Goal: Use online tool/utility: Utilize a website feature to perform a specific function

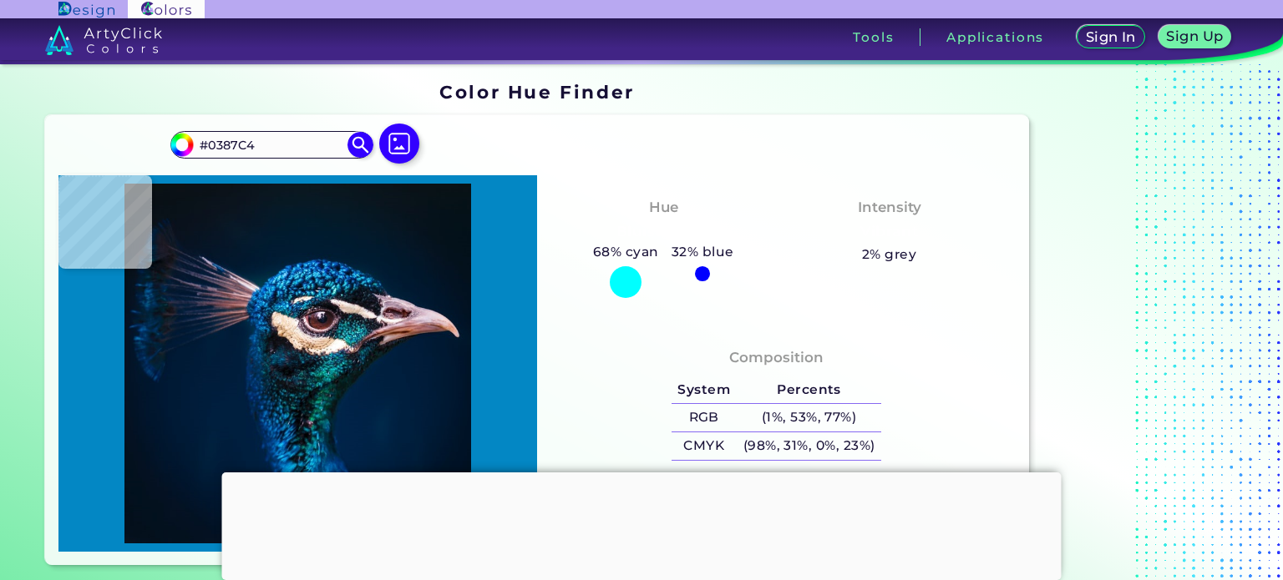
type input "#078abf"
type input "#078ABF"
type input "#1d516f"
type input "#1D516F"
type input "#010d24"
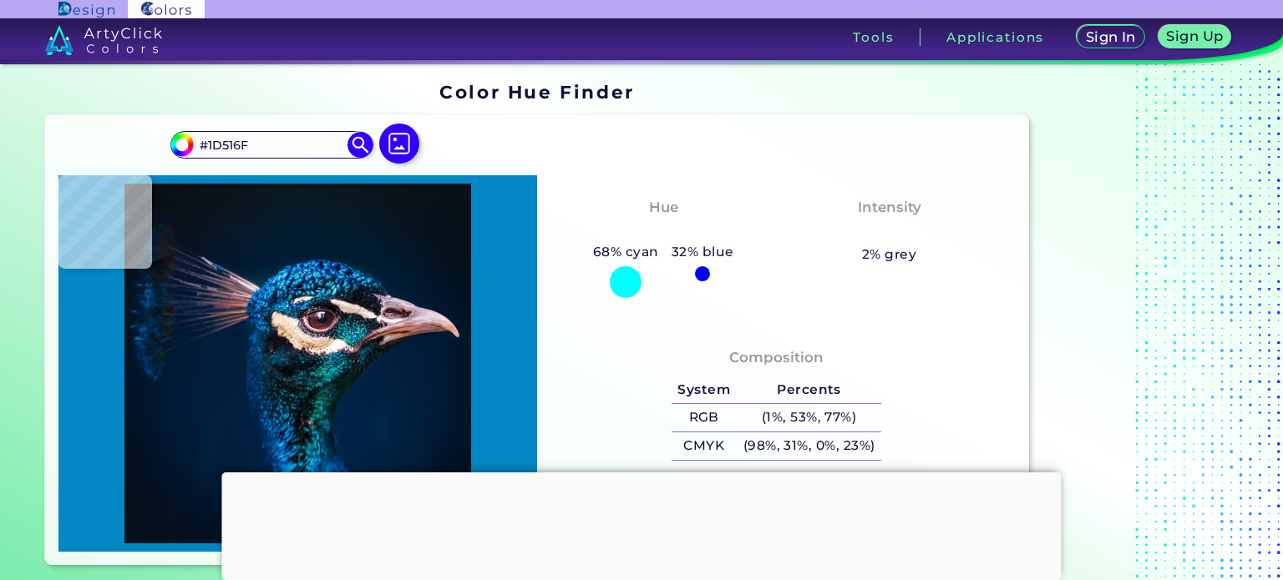
type input "#010D24"
type input "#06192e"
type input "#06192E"
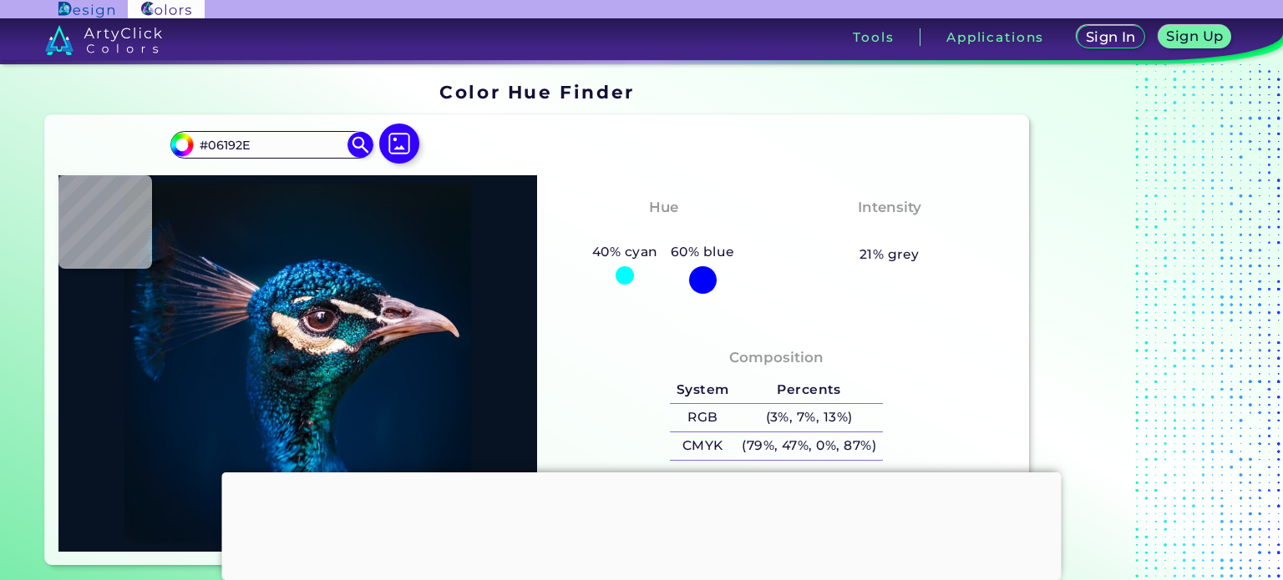
type input "#071222"
type input "#040e1f"
type input "#040E1F"
type input "#063556"
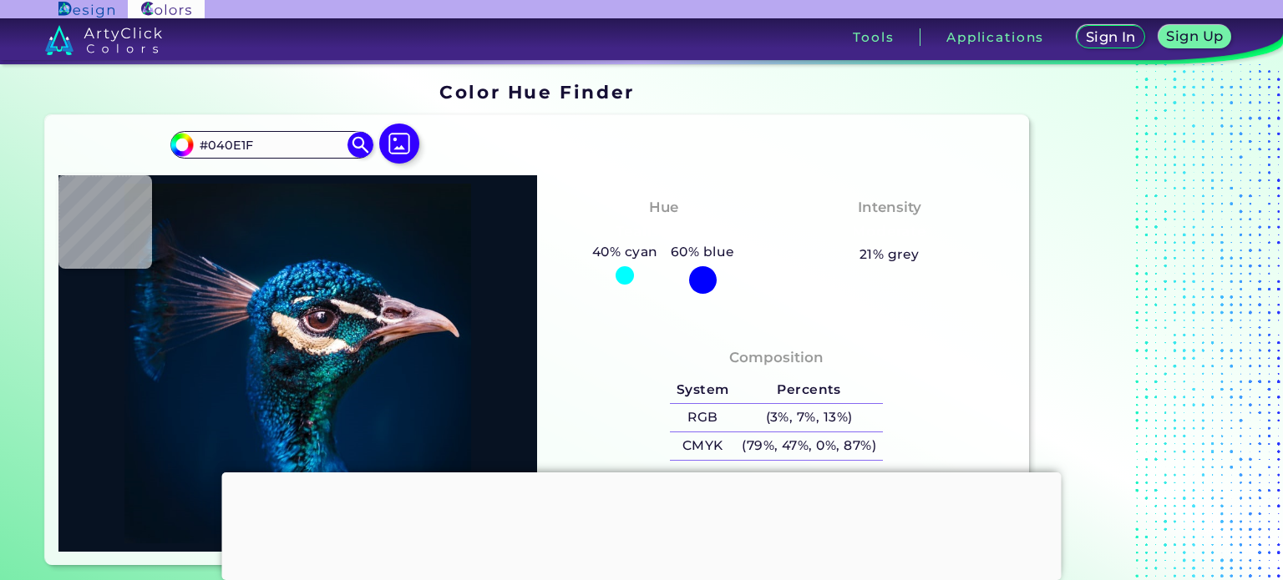
type input "#063556"
type input "#00569d"
type input "#00569D"
type input "#54dff7"
type input "#54DFF7"
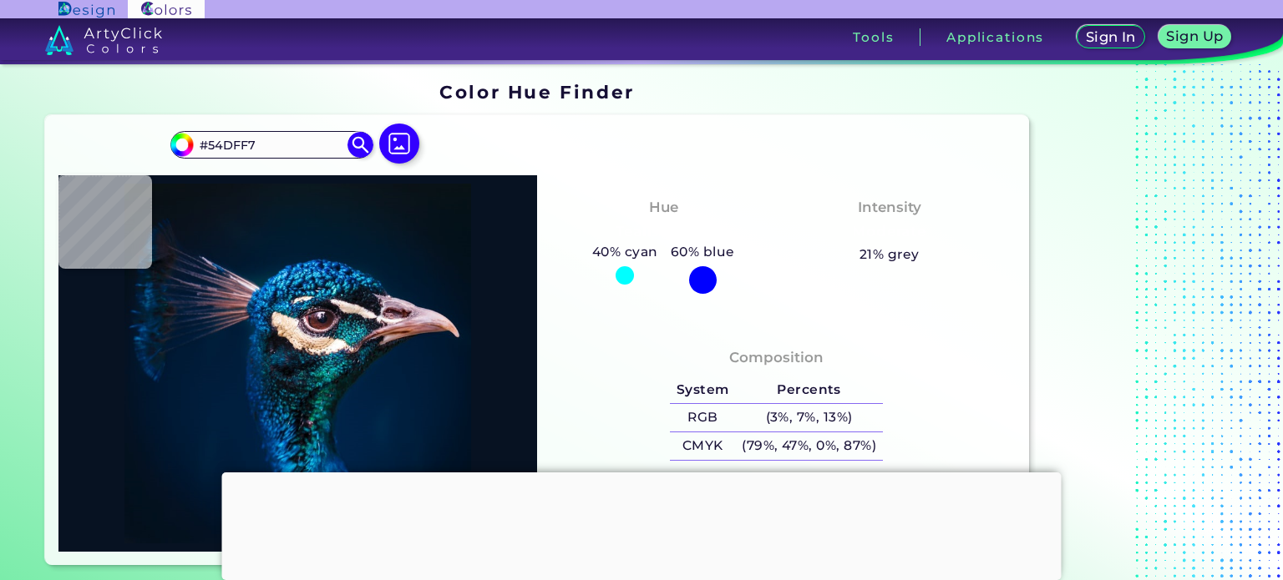
type input "#33c4e9"
type input "#33C4E9"
type input "#0f557b"
type input "#0F557B"
type input "#065a7f"
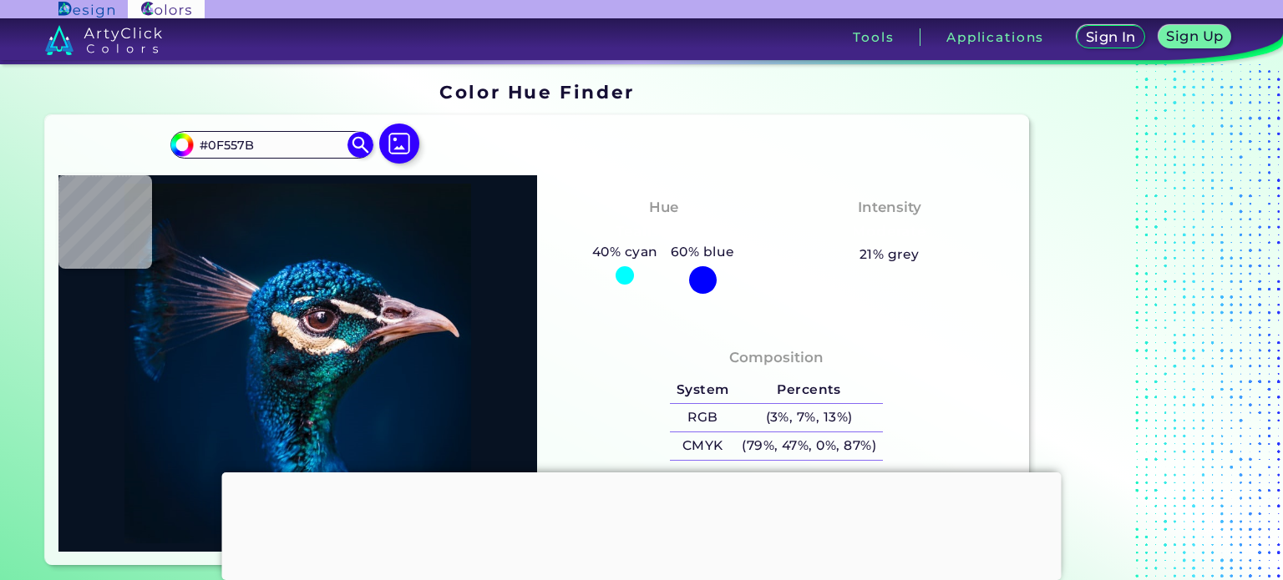
type input "#065A7F"
type input "#0c1f39"
type input "#0C1F39"
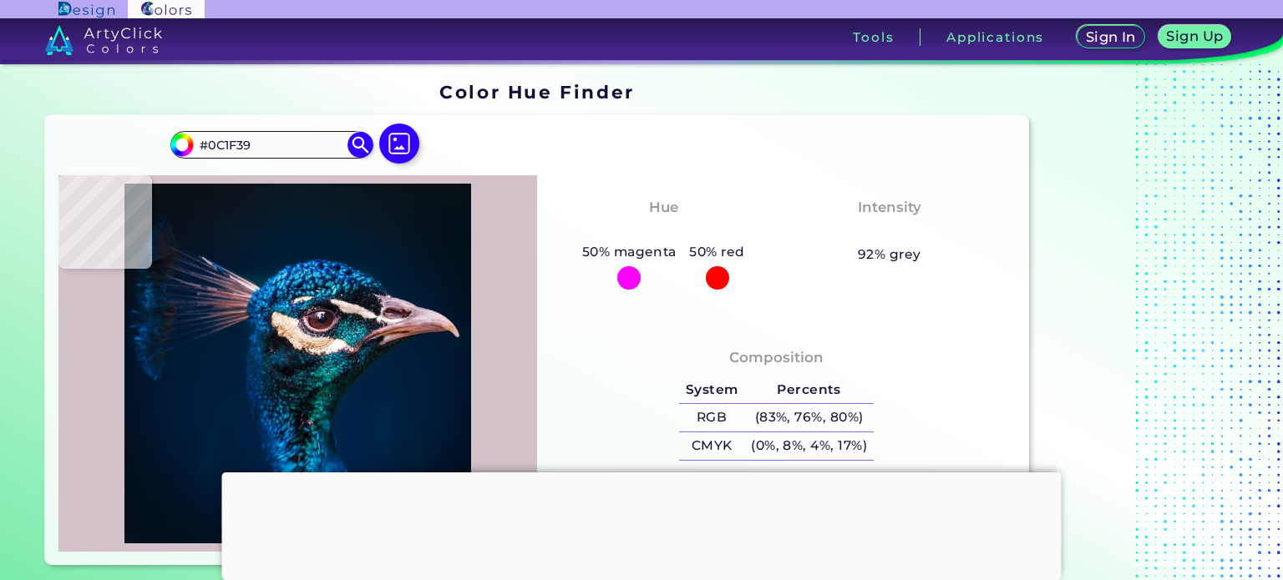
type input "#d4c2cb"
type input "#D4C2CB"
type input "#32161a"
type input "#32161A"
type input "#582727"
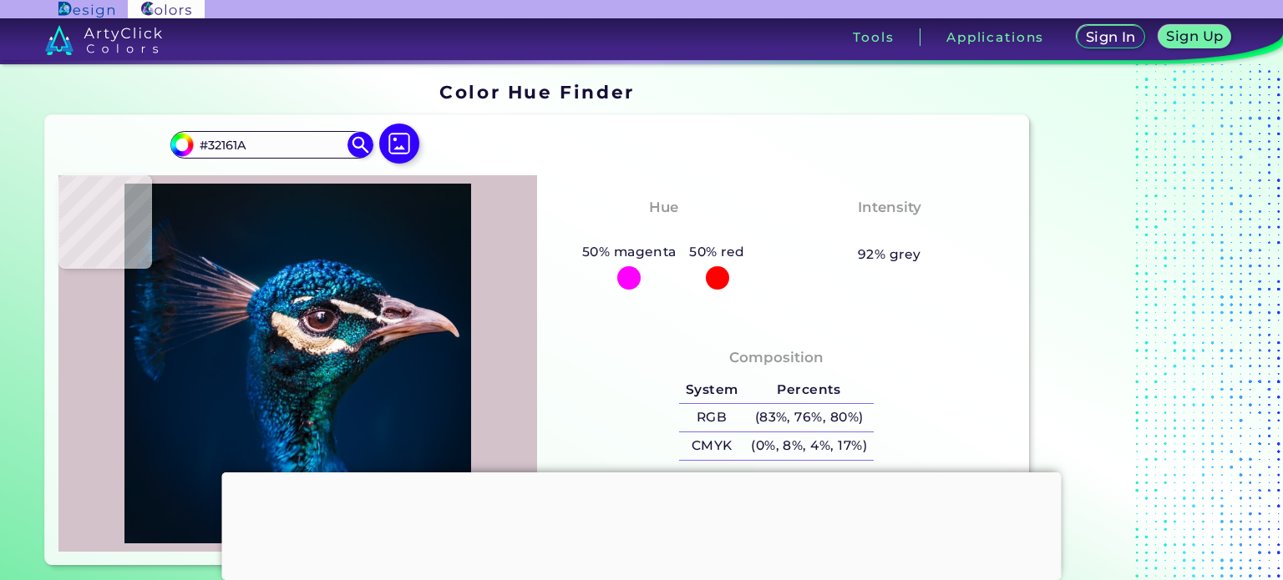
type input "#582727"
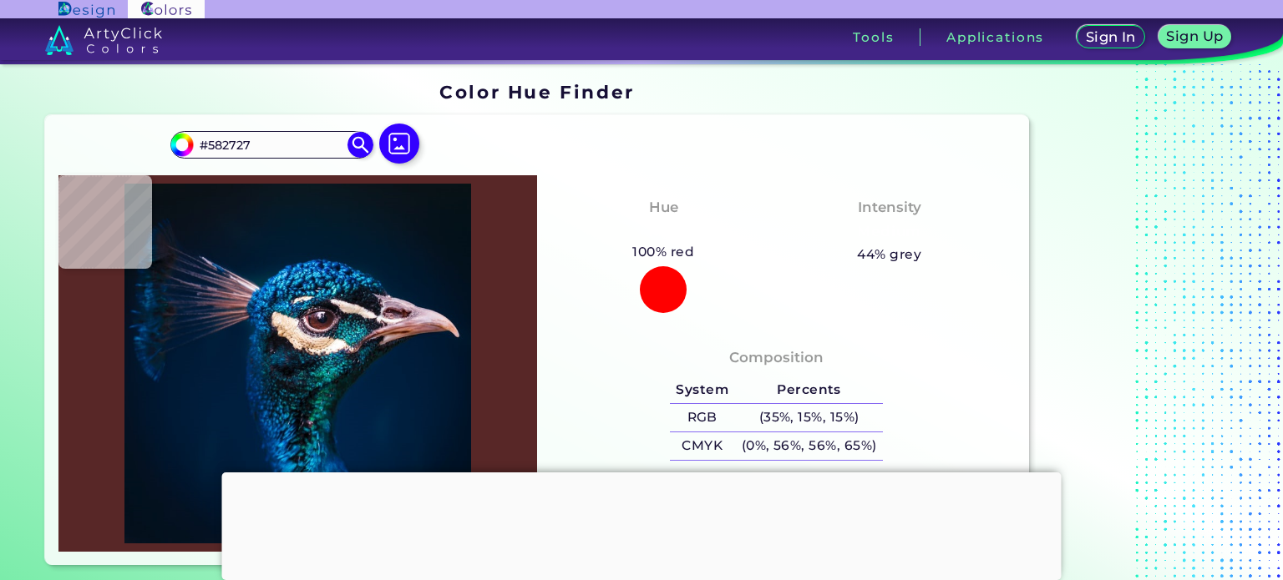
type input "#562926"
type input "#847588"
type input "#f5e5db"
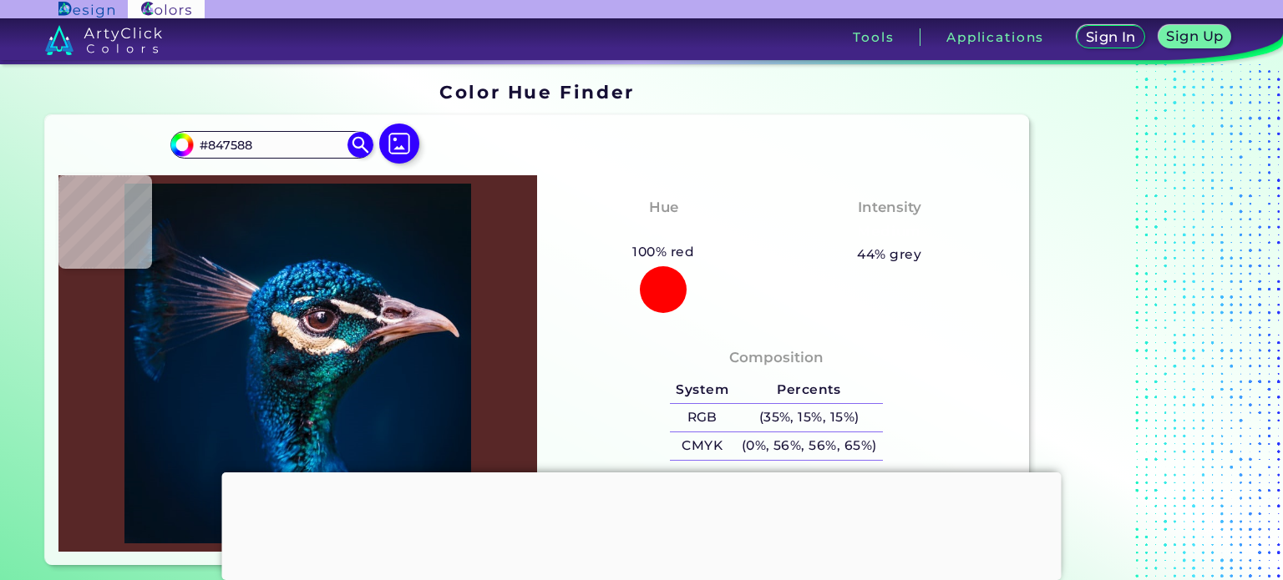
type input "#F5E5DB"
type input "#f6e3d5"
type input "#F6E3D5"
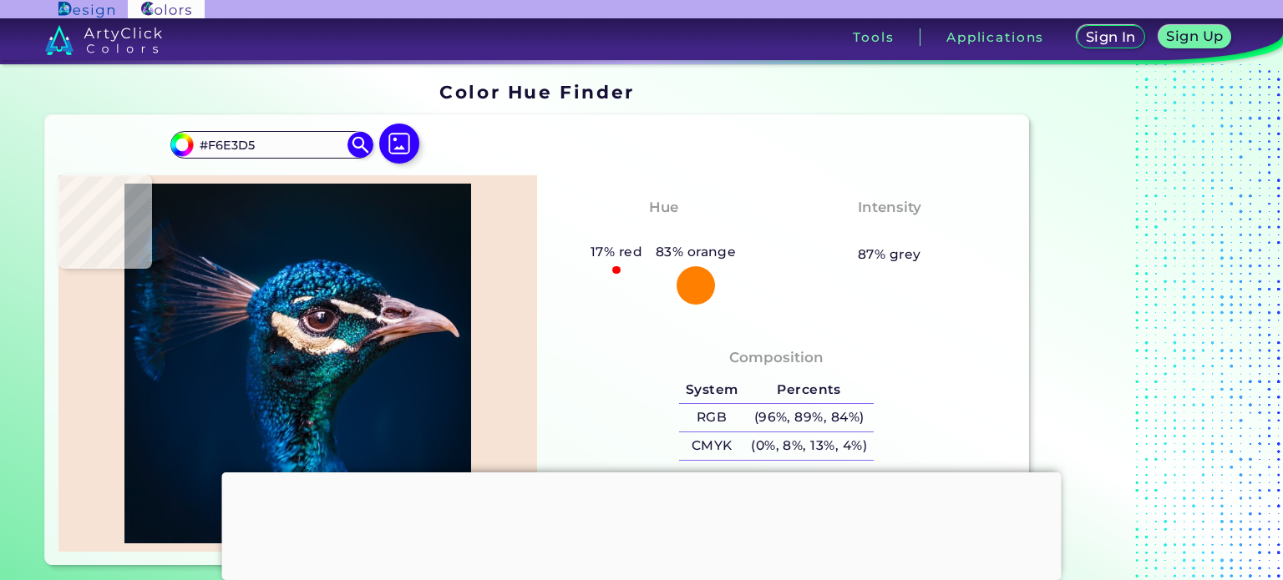
type input "#f5e5db"
type input "#F5E5DB"
type input "#d2c0c7"
type input "#D2C0C7"
type input "#866e7f"
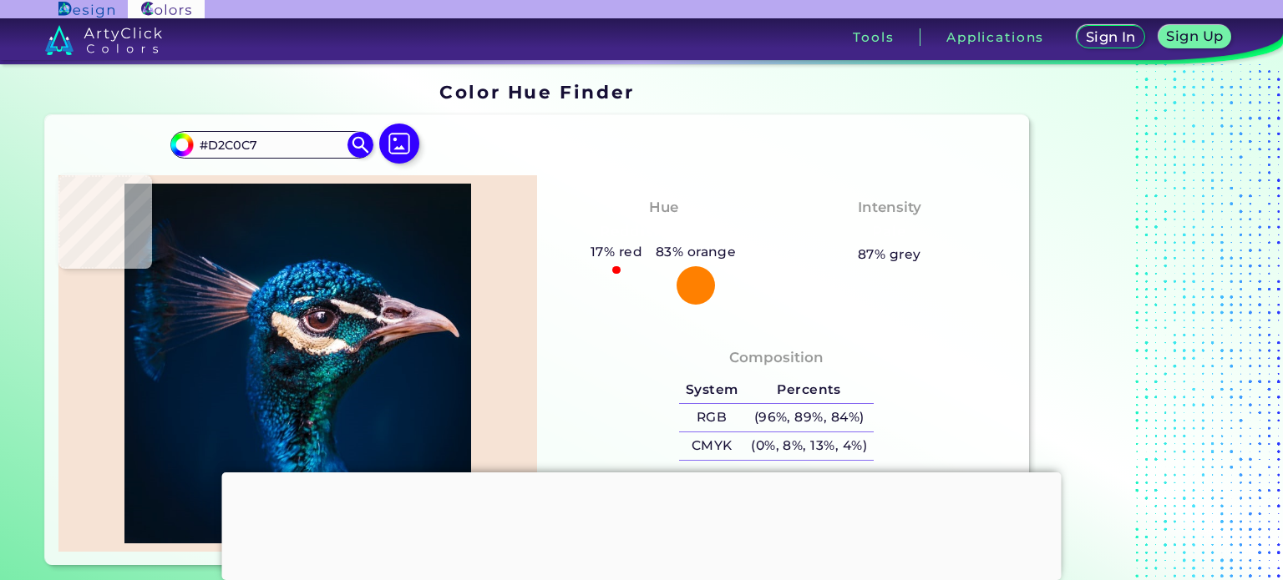
type input "#866E7F"
type input "#7f6b7d"
type input "#7F6B7D"
type input "#472c3a"
type input "#472C3A"
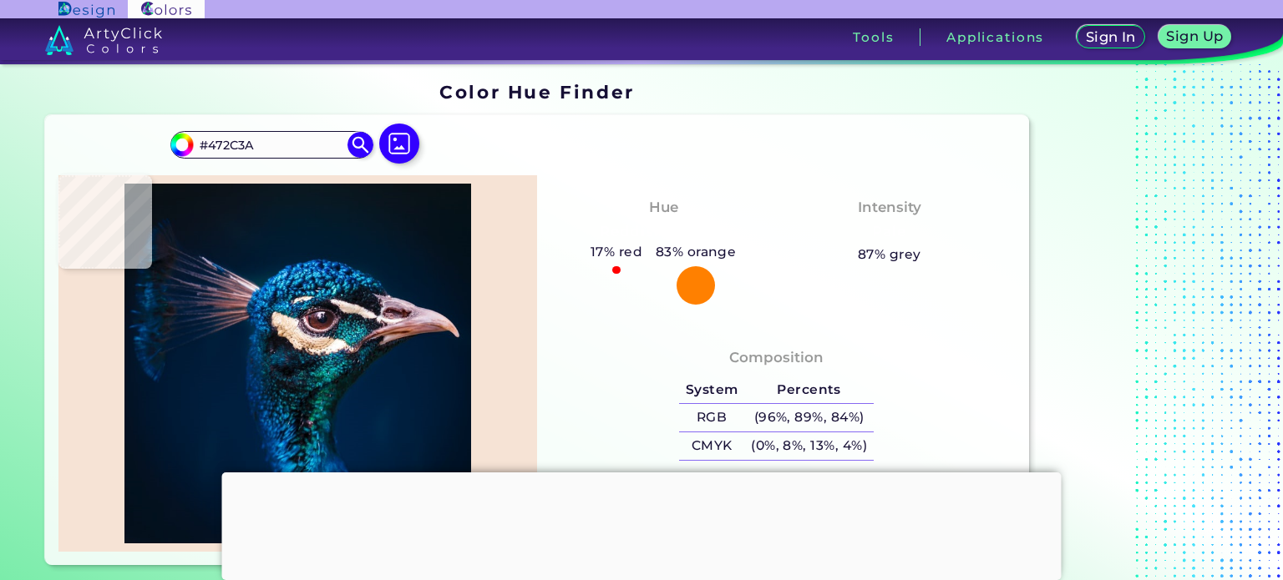
type input "#946f76"
type input "#946F76"
type input "#b78d91"
type input "#B78D91"
type input "#ecc3c8"
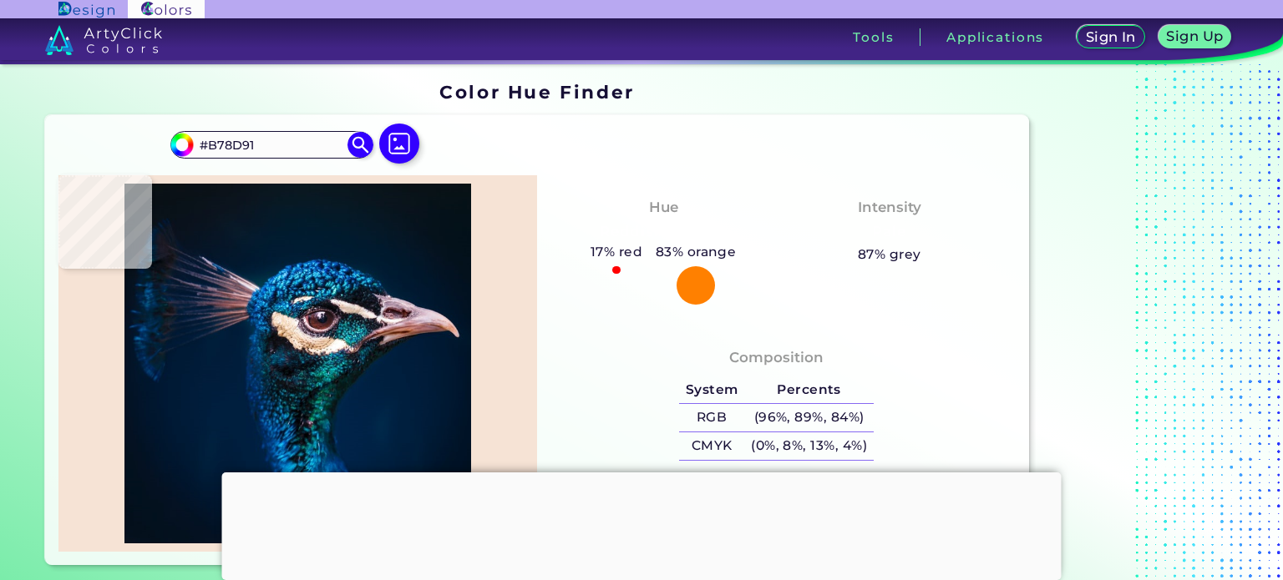
type input "#ECC3C8"
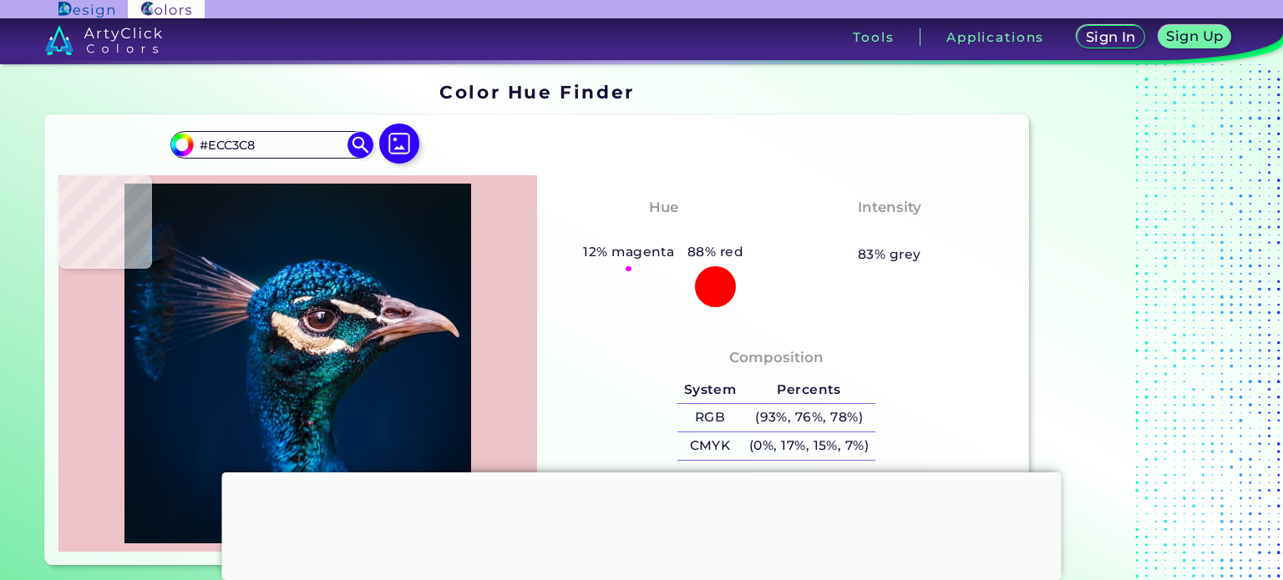
type input "#9c6a67"
type input "#9C6A67"
type input "#80423b"
type input "#80423B"
type input "#74332e"
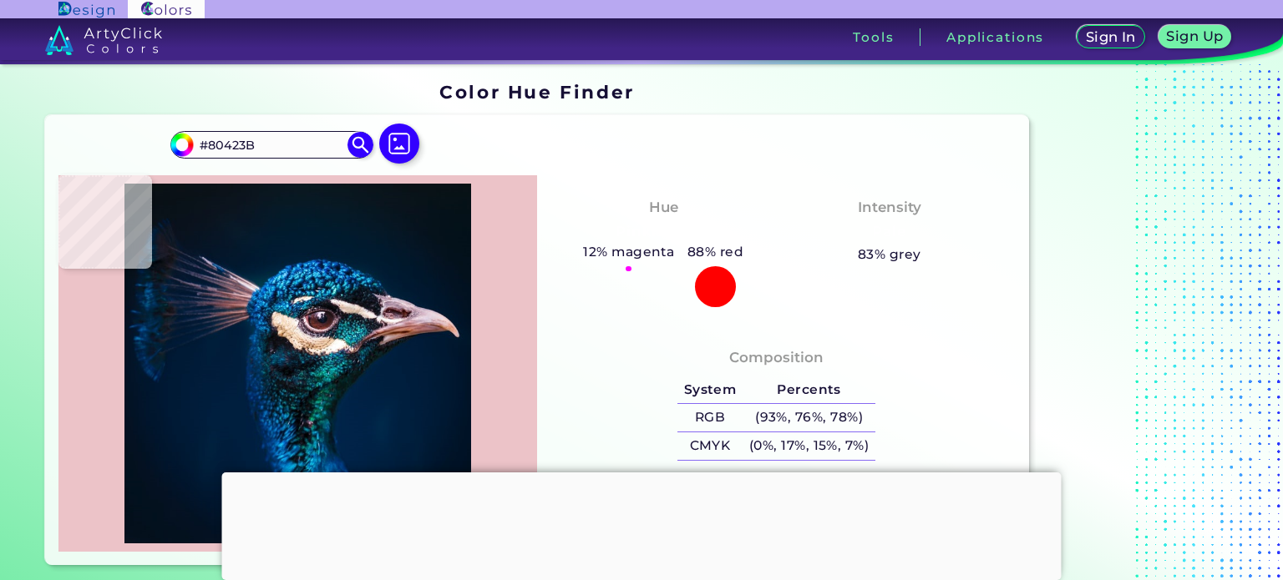
type input "#74332E"
type input "#5e2623"
type input "#5E2623"
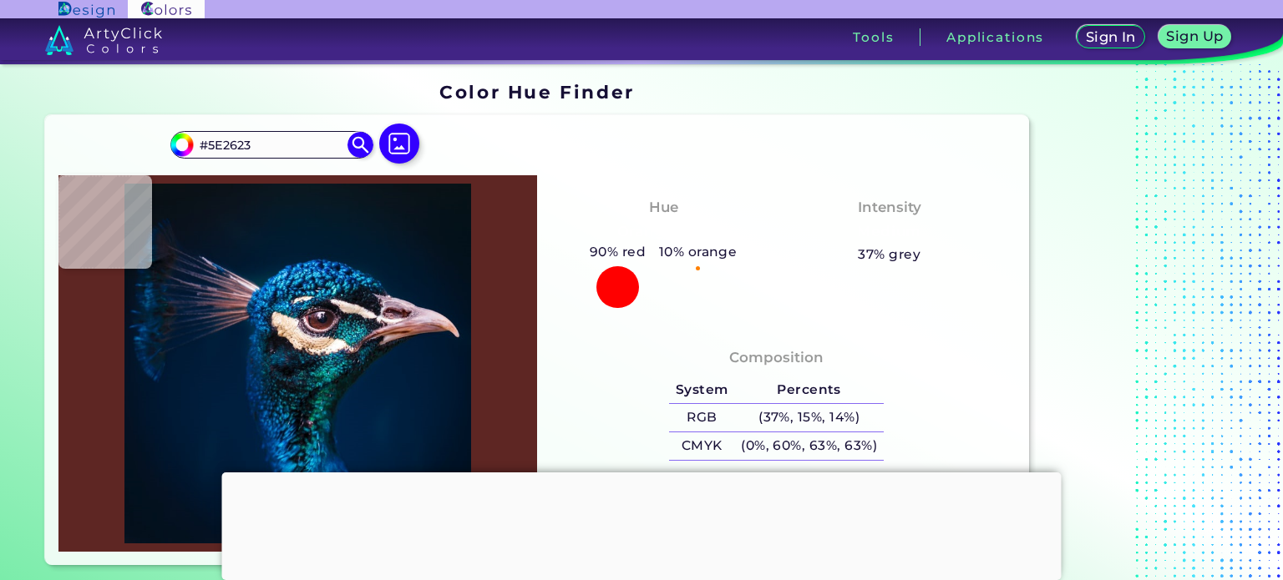
type input "#602523"
type input "#6b2d2d"
type input "#6B2D2D"
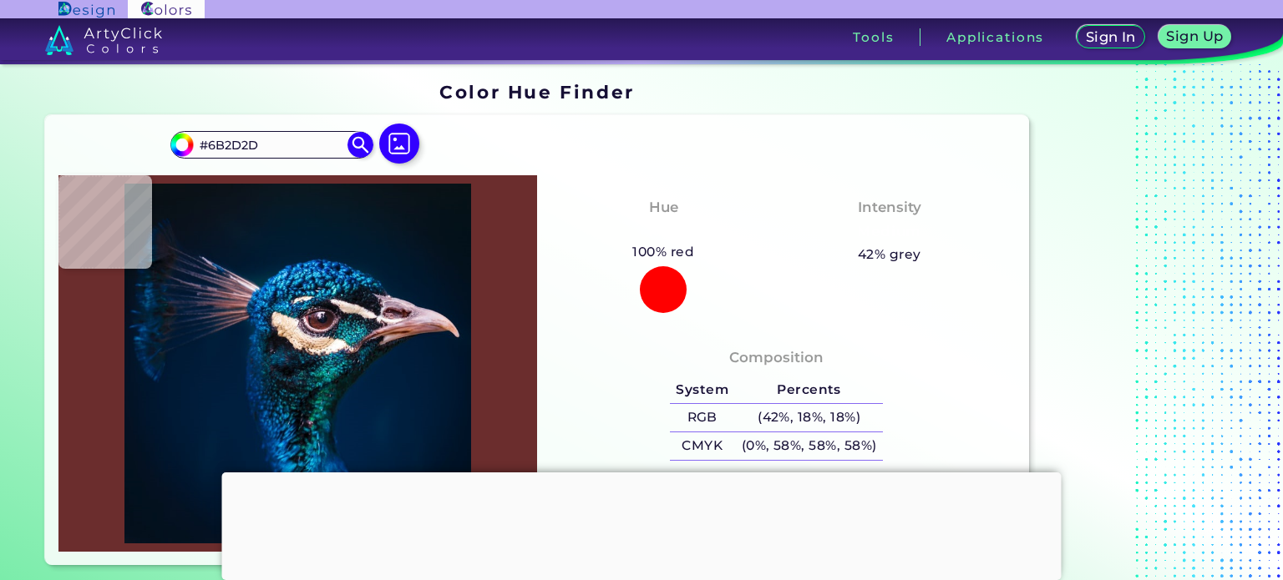
type input "#703330"
type input "#fcdee5"
type input "#FCDEE5"
type input "#b3909a"
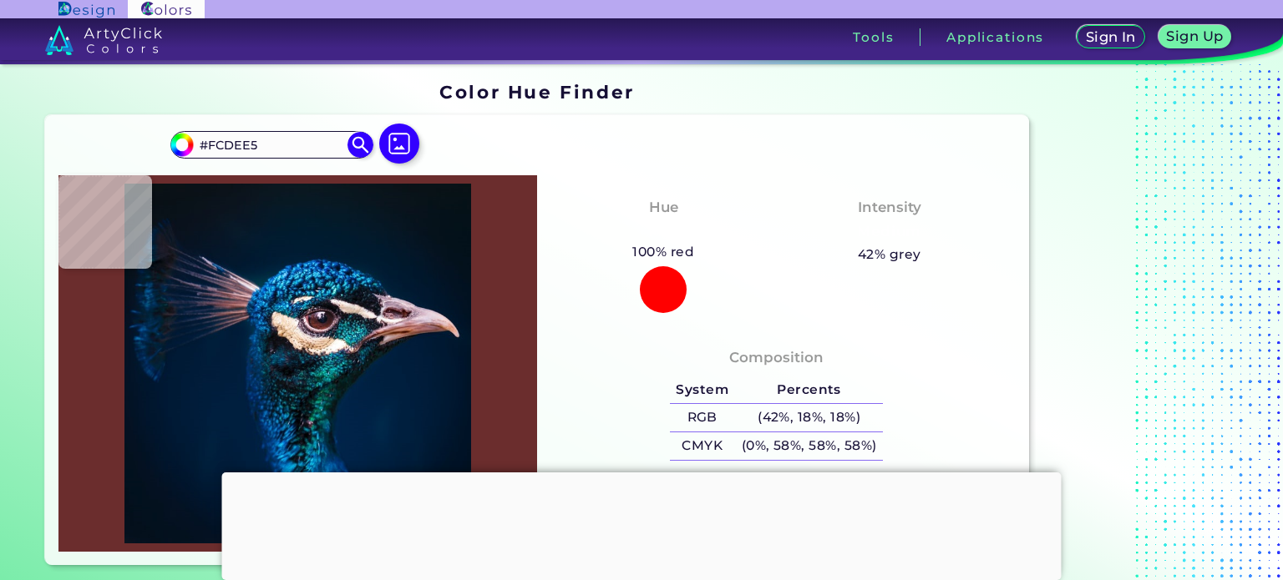
type input "#B3909A"
type input "#332834"
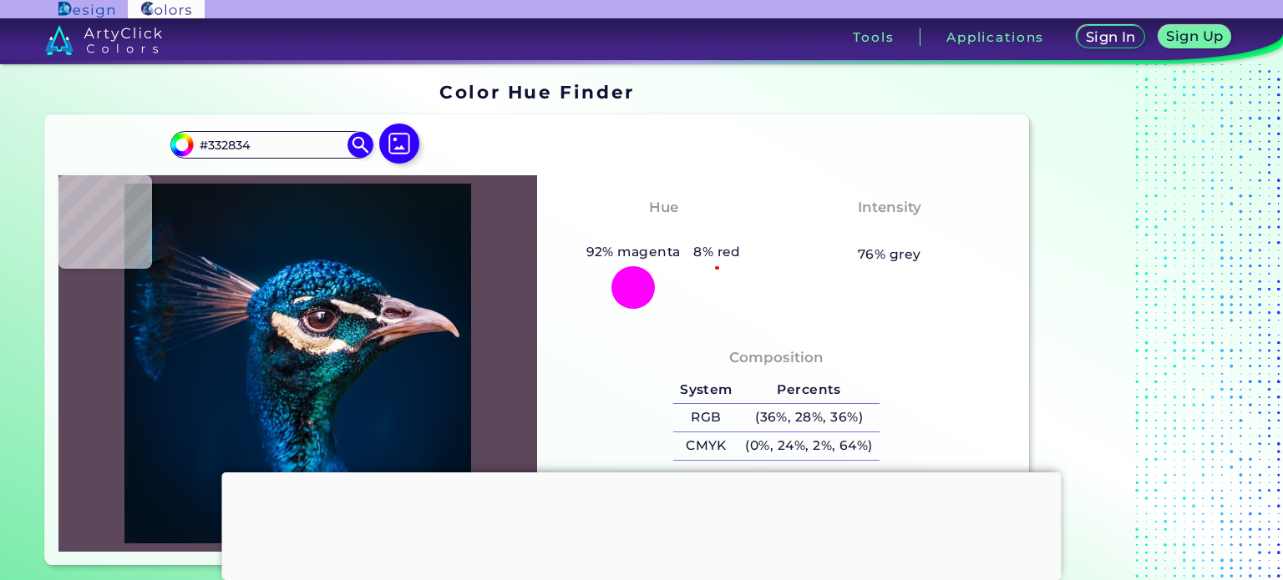
type input "#5d475b"
type input "#5D475B"
type input "#584355"
type input "#432c3f"
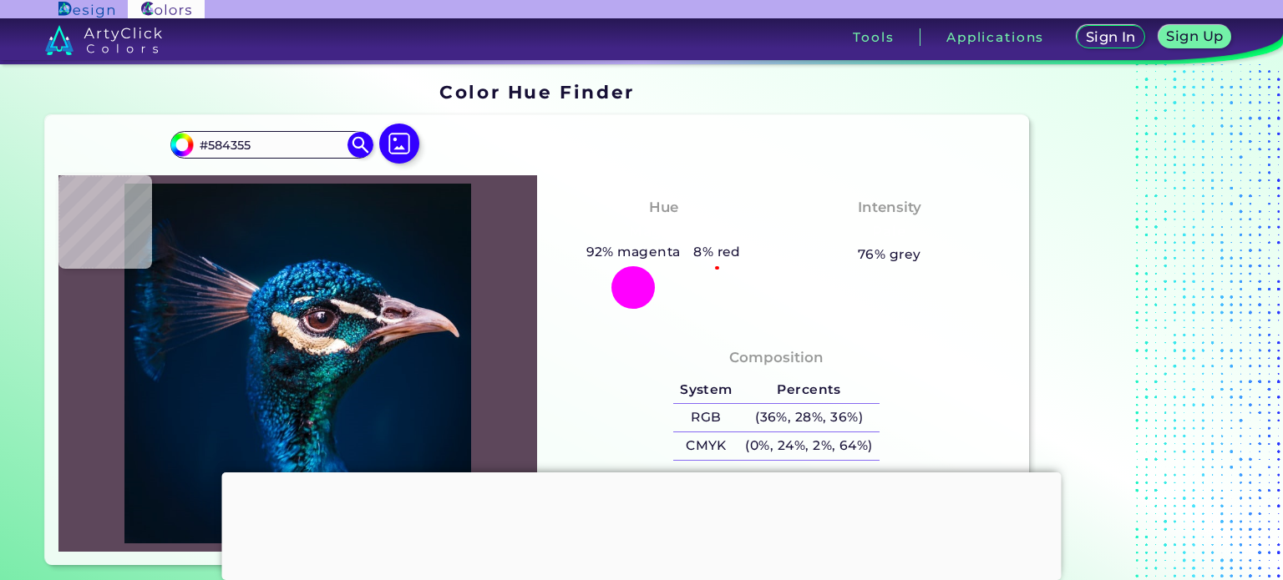
type input "#432C3F"
type input "#452f3e"
type input "#452F3E"
type input "#3b2634"
type input "#3B2634"
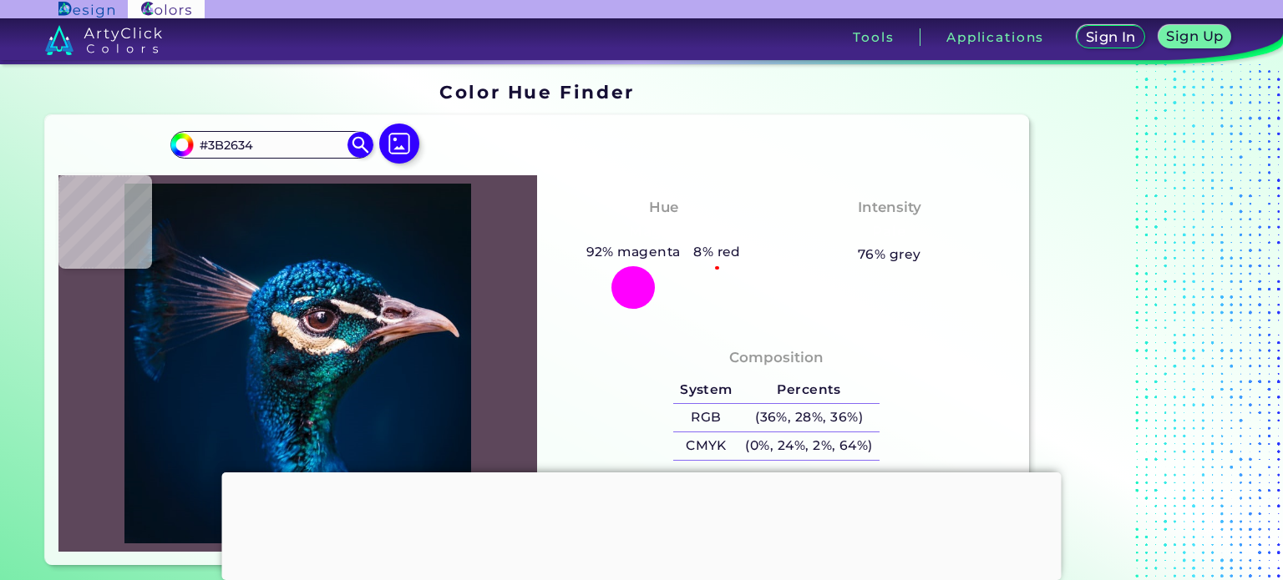
type input "#442a3b"
type input "#442A3B"
type input "#6e5666"
type input "#6E5666"
type input "#715466"
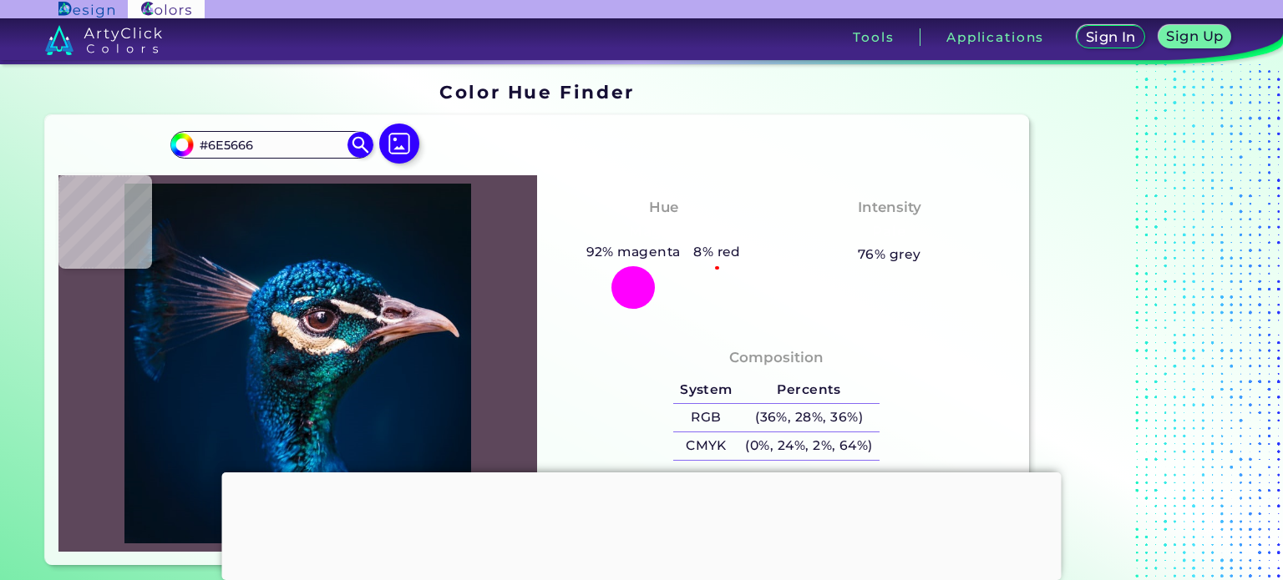
type input "#715466"
type input "#573c4f"
type input "#573C4F"
type input "#65495c"
type input "#65495C"
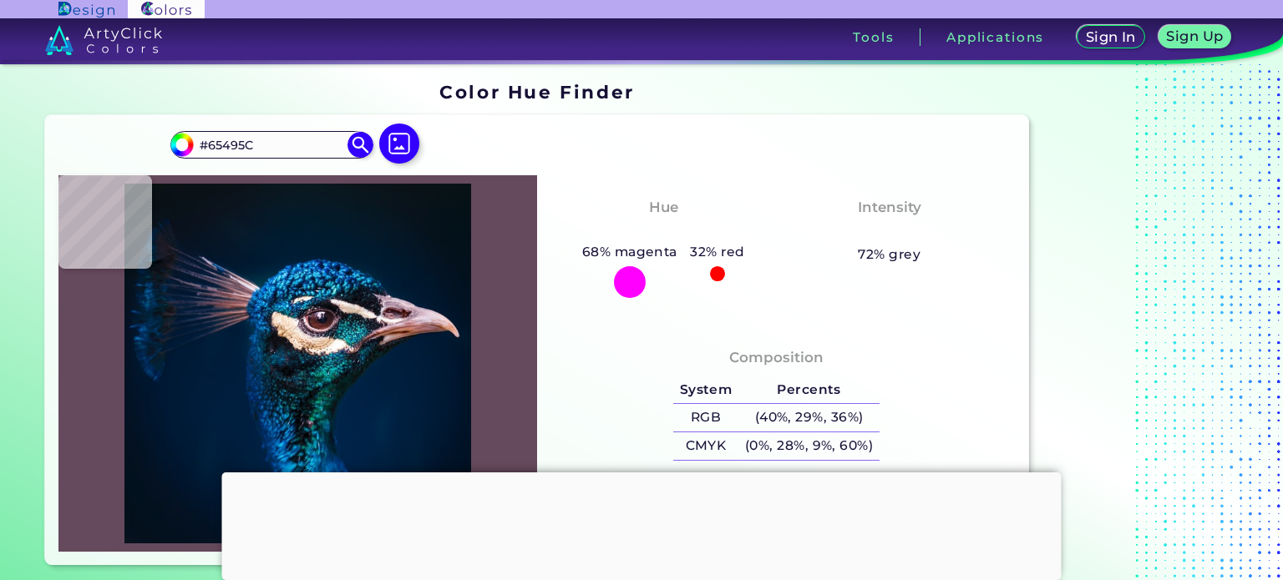
type input "#372132"
type input "#8d7b8b"
type input "#8D7B8B"
type input "#7a6b78"
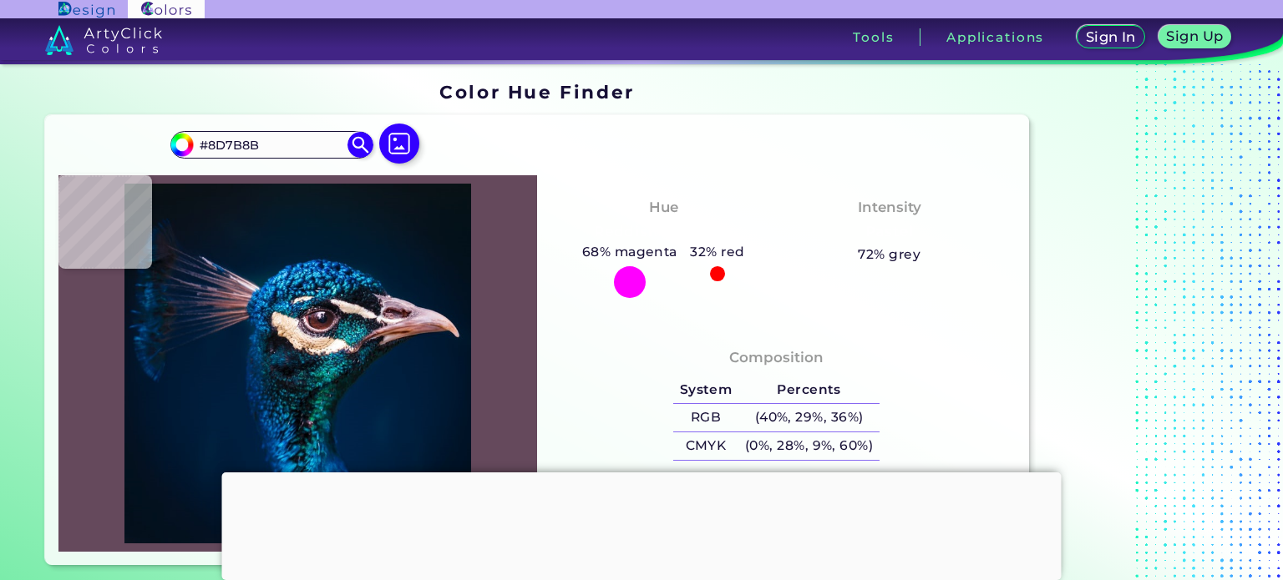
type input "#7A6B78"
type input "#493d4b"
type input "#493D4B"
type input "#160e1b"
type input "#160E1B"
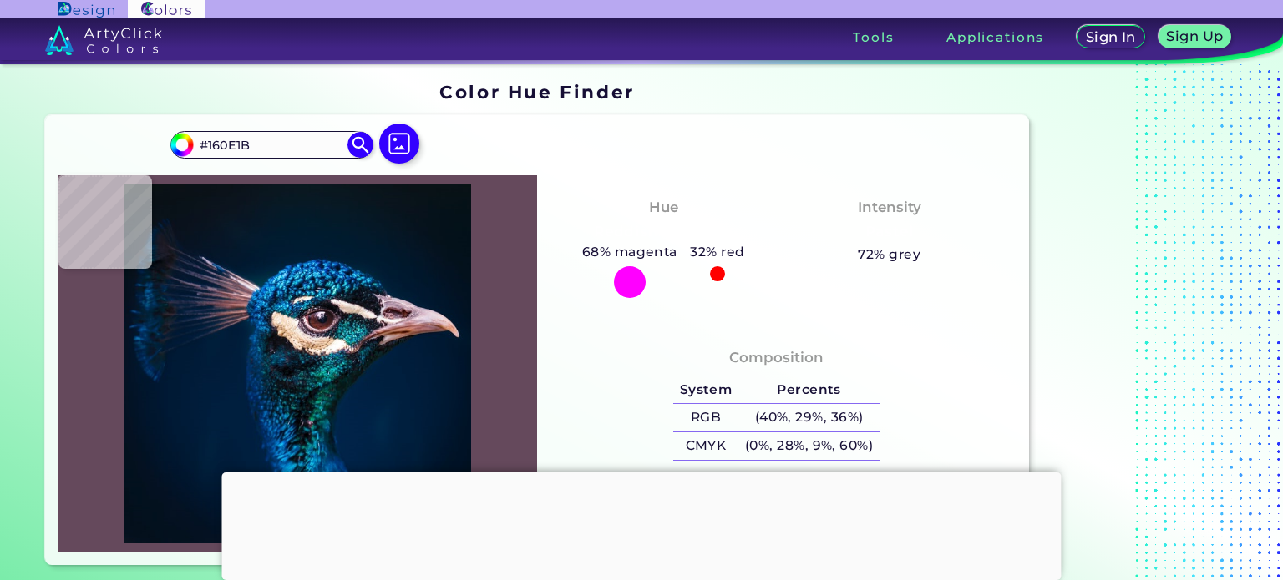
type input "#040c20"
type input "#040C20"
type input "#375a72"
type input "#375A72"
type input "#073657"
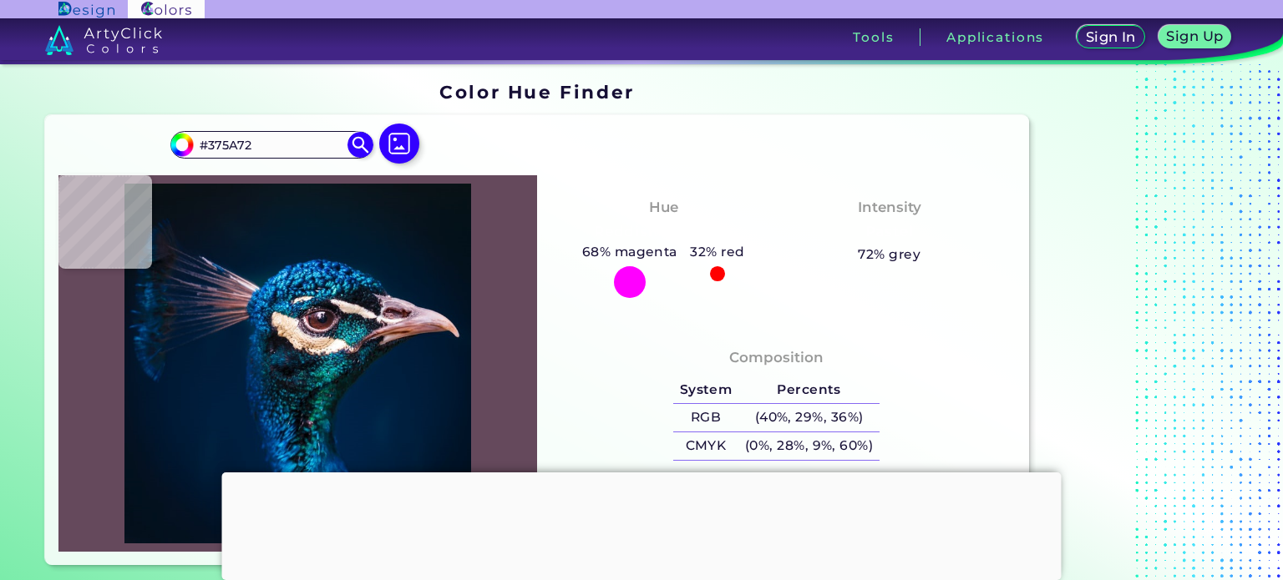
type input "#073657"
type input "#034b67"
type input "#034B67"
type input "#175375"
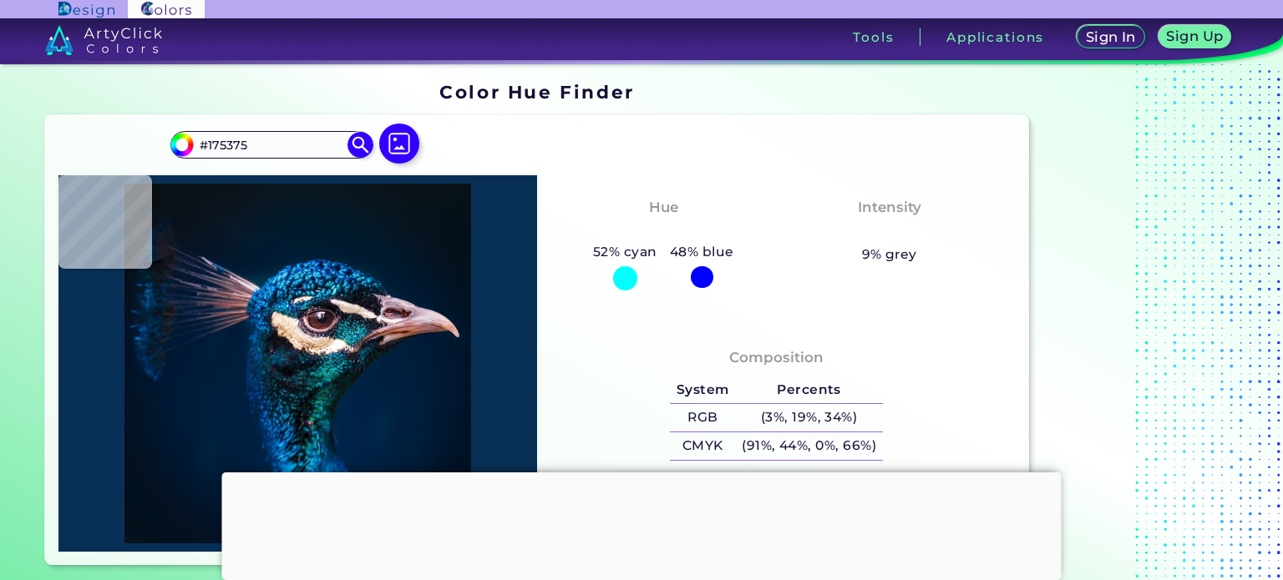
type input "#083056"
type input "#155587"
type input "#52bad7"
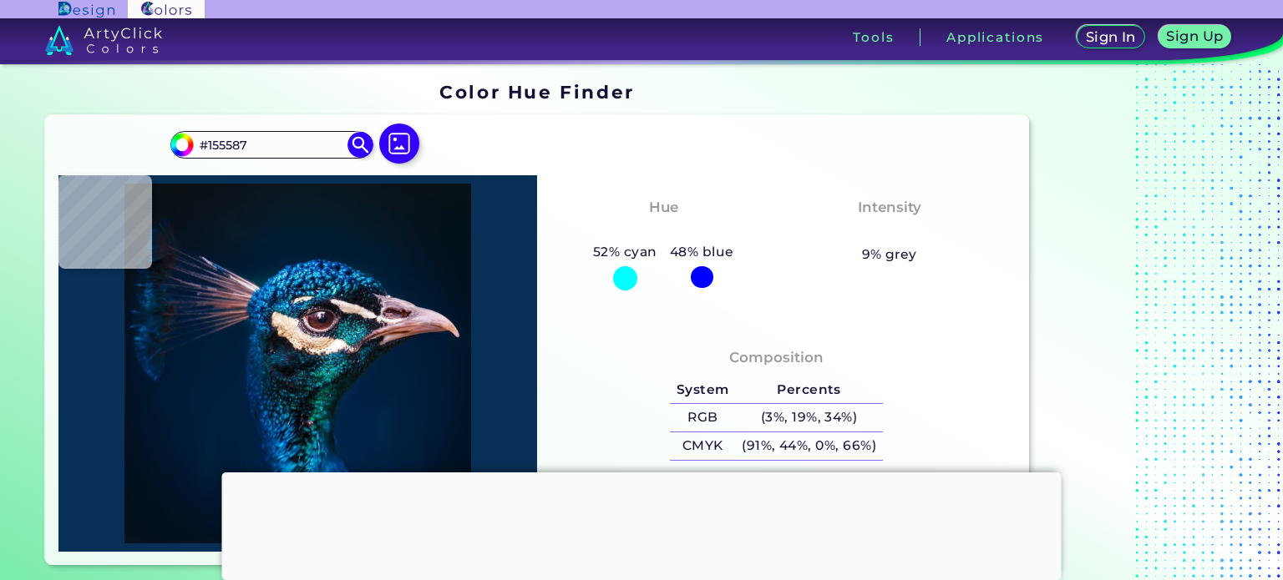
type input "#52BAD7"
type input "#215278"
type input "#9ca7be"
type input "#9CA7BE"
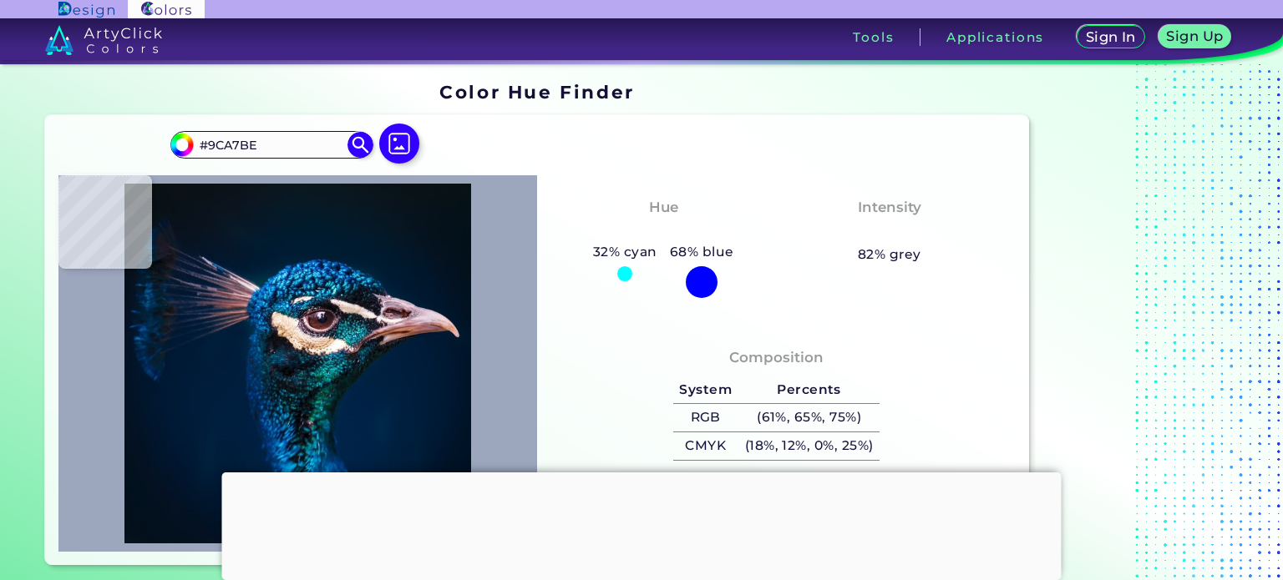
type input "#b1a59f"
type input "#B1A59F"
type input "#082e47"
type input "#082E47"
type input "#002f61"
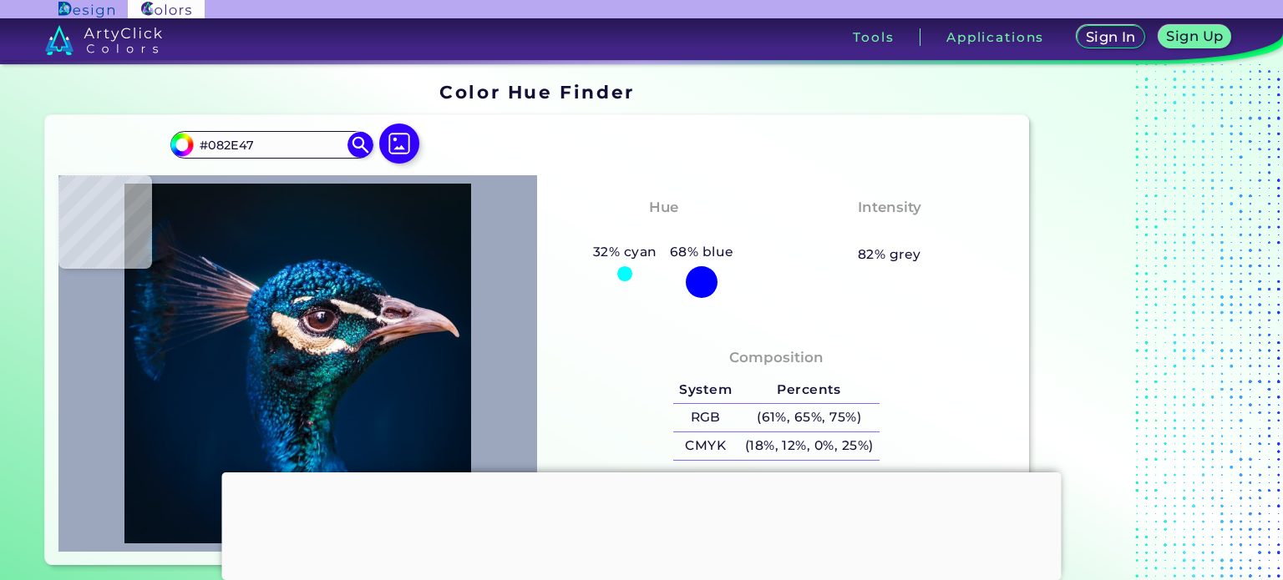
type input "#002F61"
type input "#001b31"
type input "#001B31"
type input "#081621"
